Goal: Information Seeking & Learning: Learn about a topic

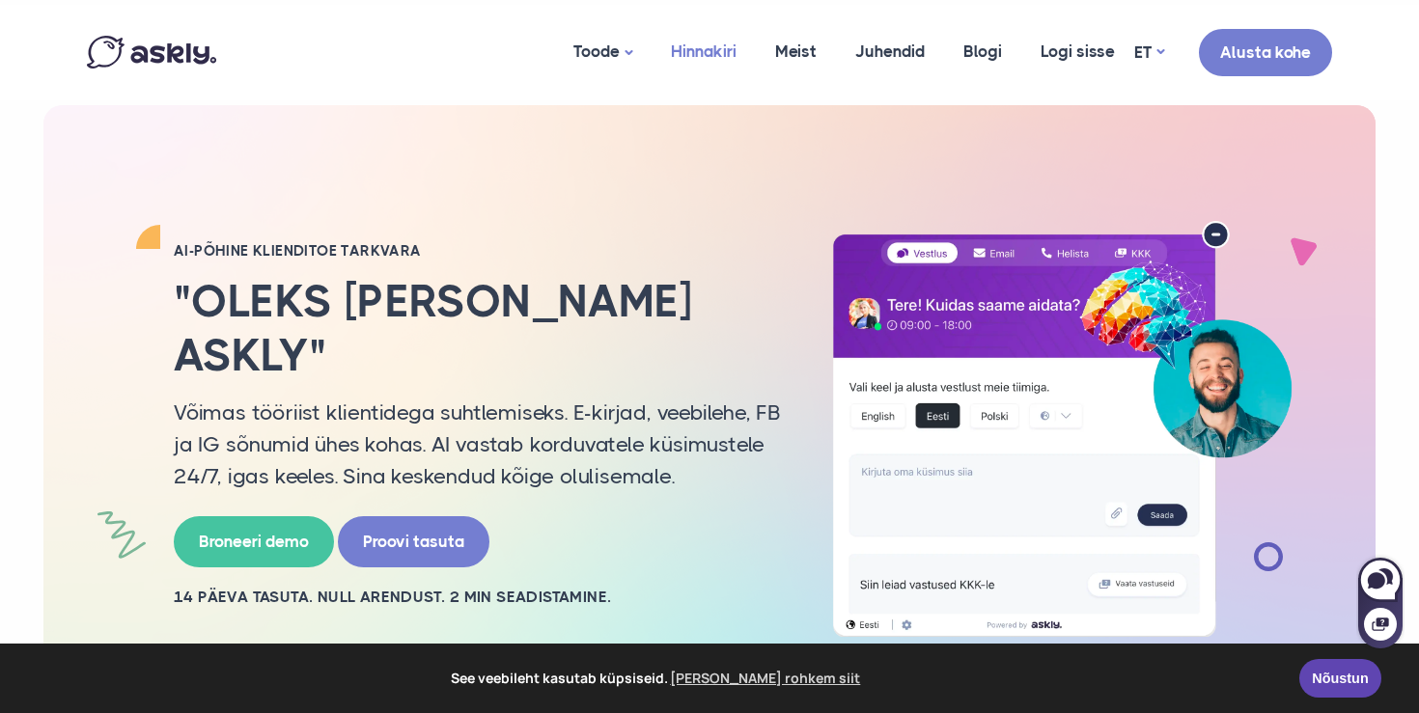
click at [708, 53] on link "Hinnakiri" at bounding box center [704, 52] width 104 height 94
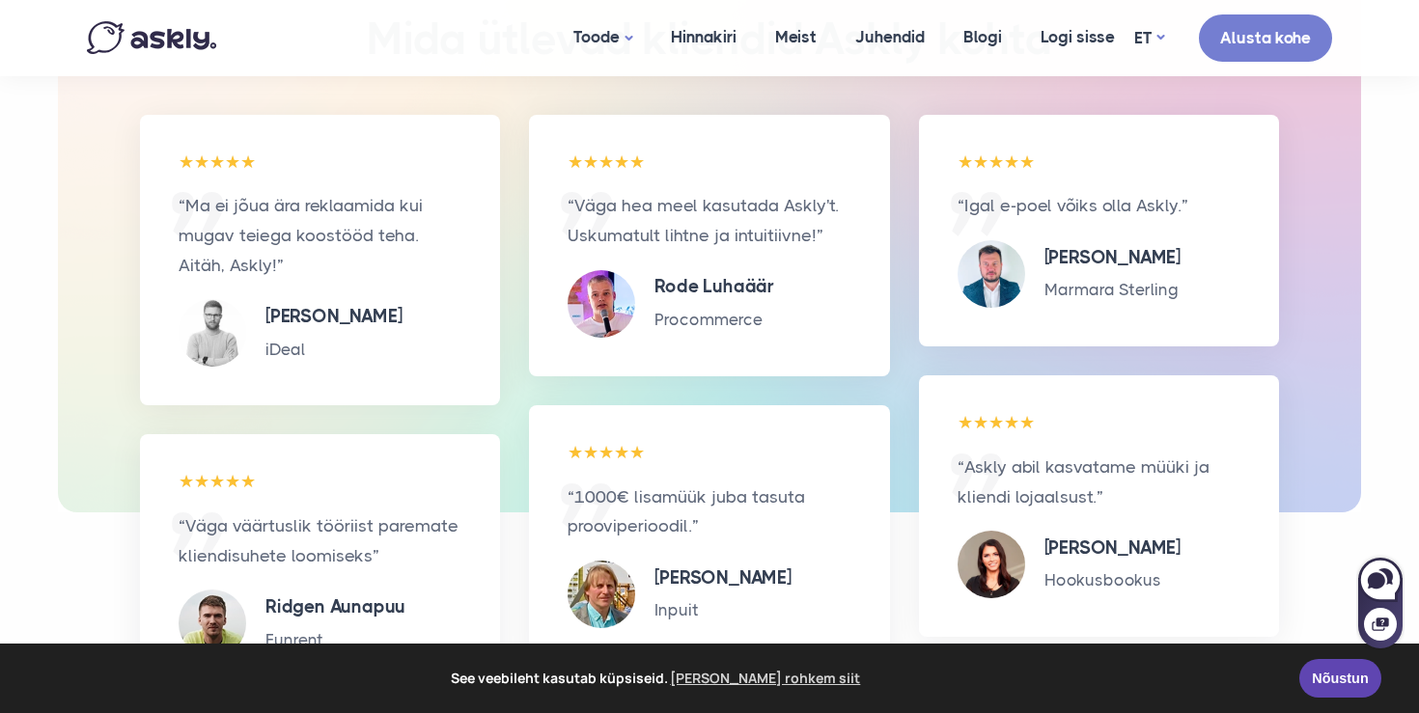
scroll to position [2151, 0]
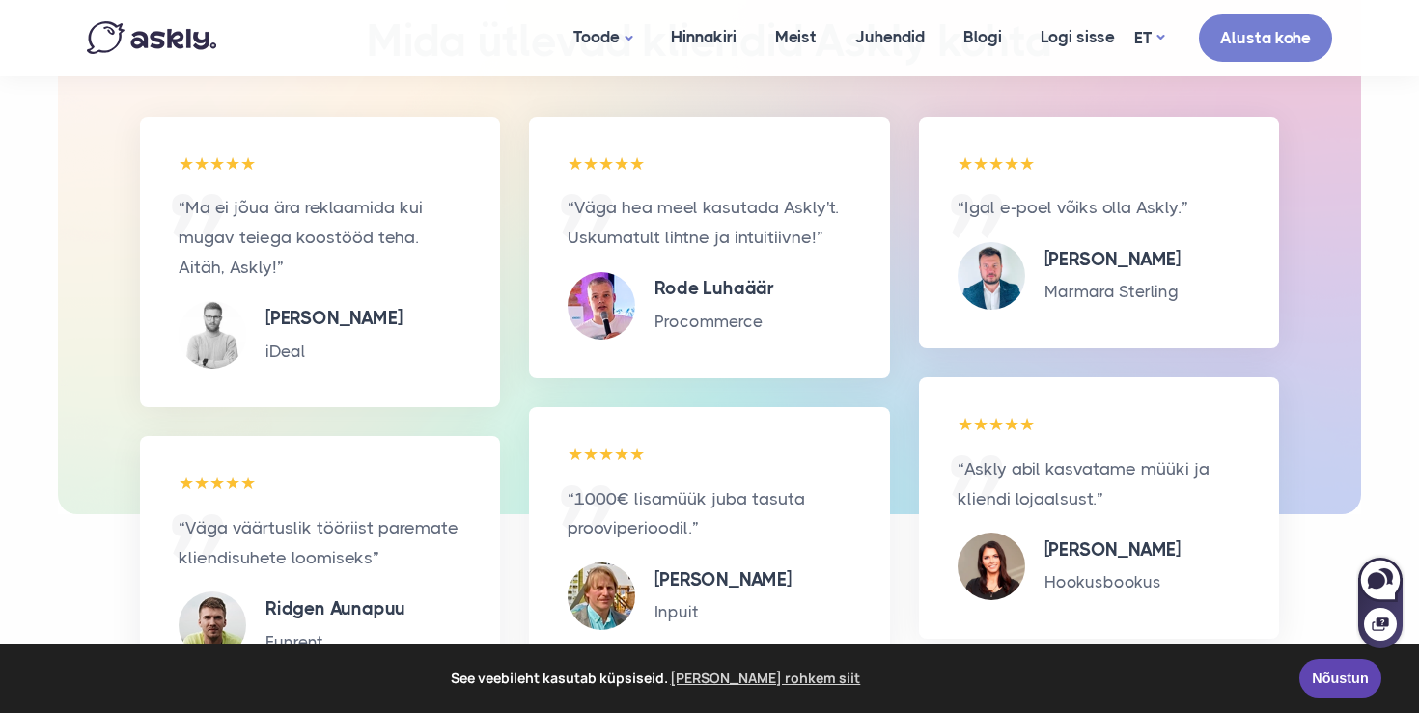
click at [226, 324] on img at bounding box center [213, 335] width 68 height 68
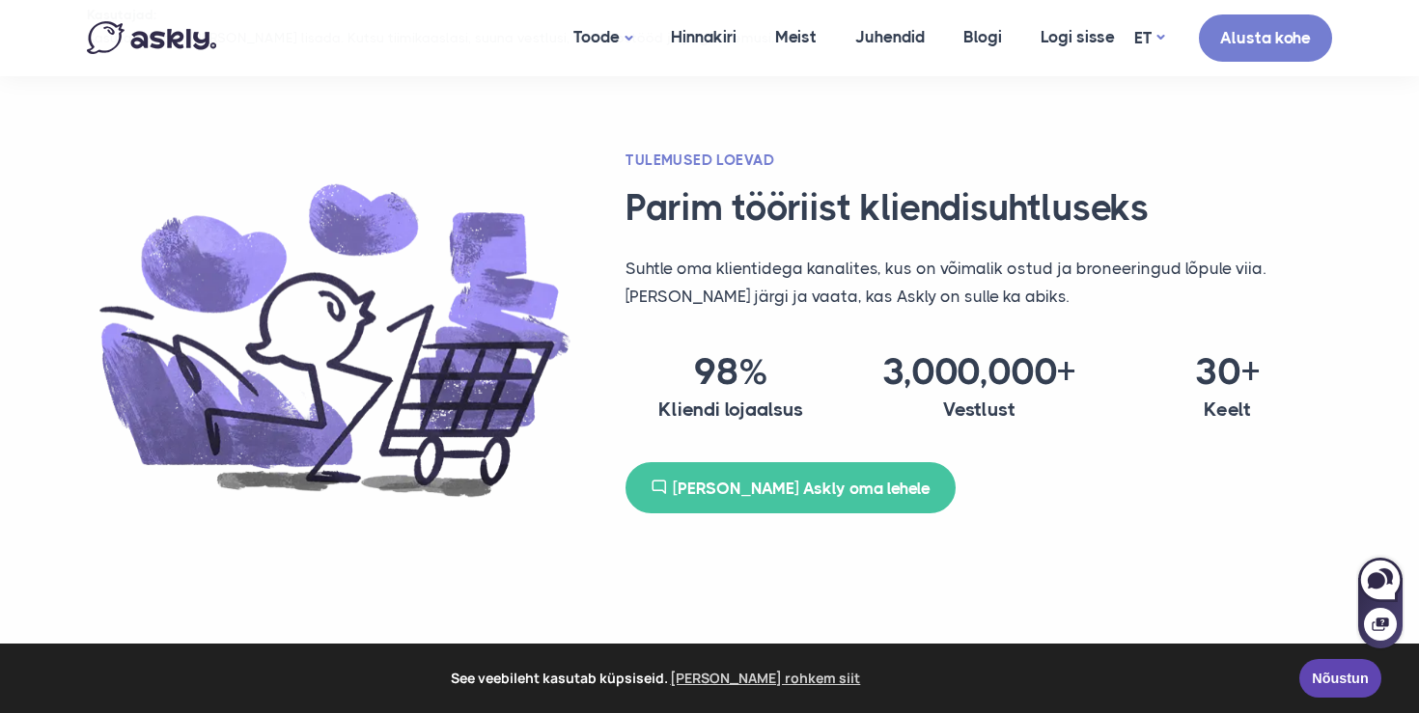
scroll to position [1253, 0]
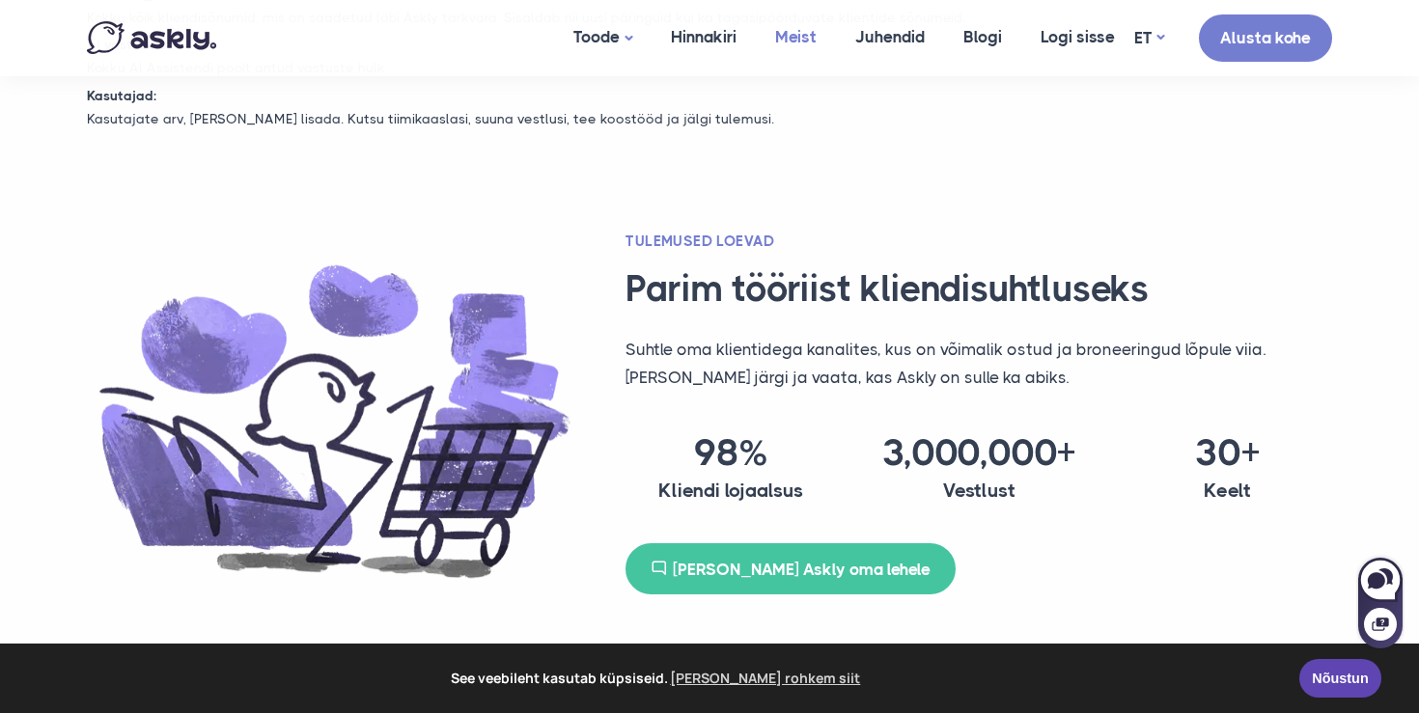
click at [798, 36] on link "Meist" at bounding box center [796, 37] width 80 height 74
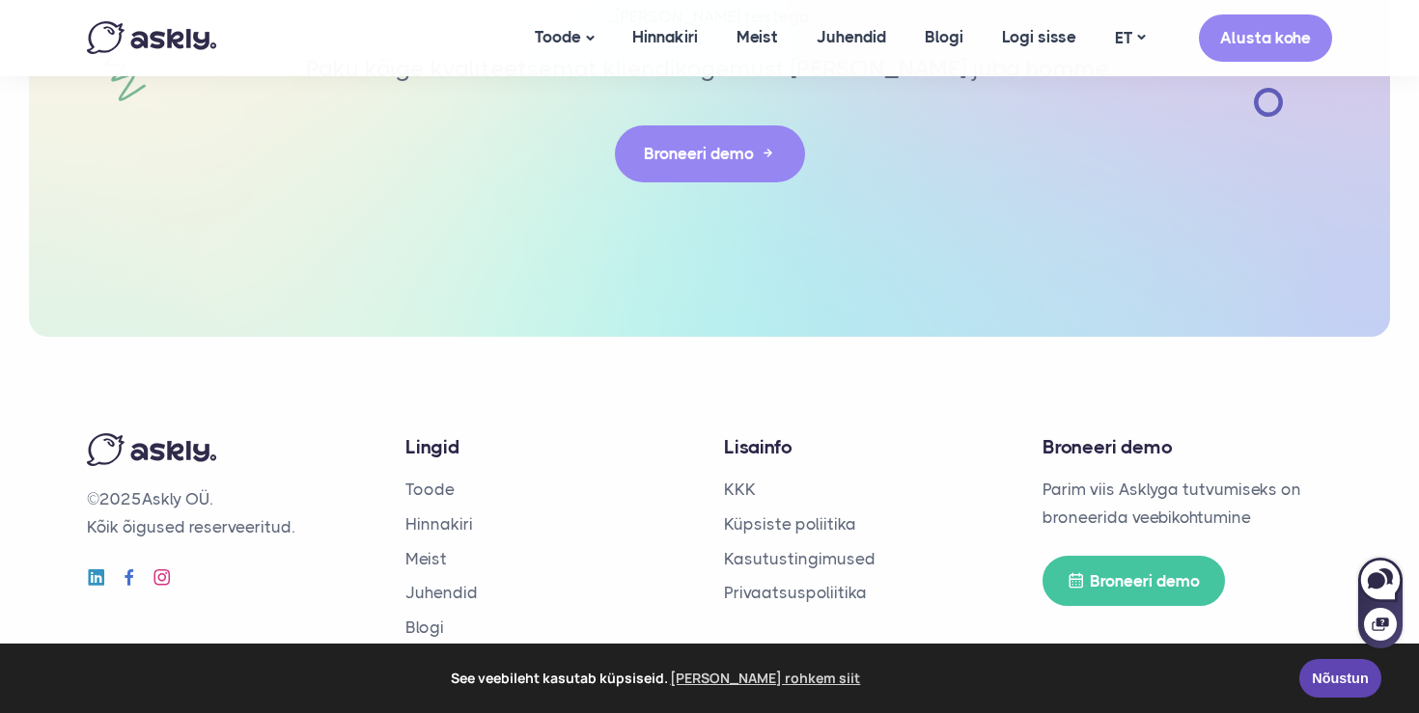
scroll to position [4503, 0]
